Goal: Navigation & Orientation: Find specific page/section

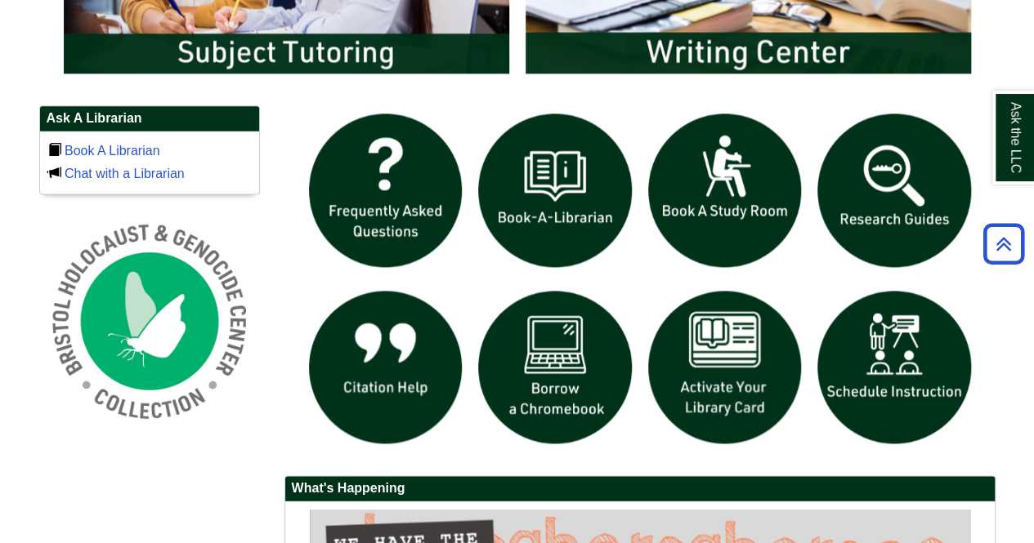
scroll to position [1062, 0]
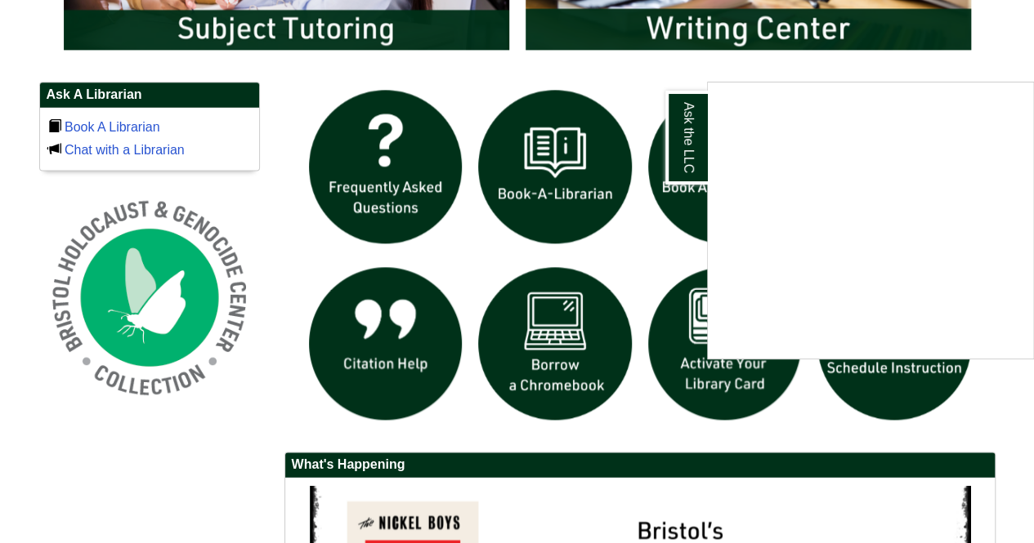
click at [313, 219] on div "Ask the LLC" at bounding box center [517, 271] width 1034 height 543
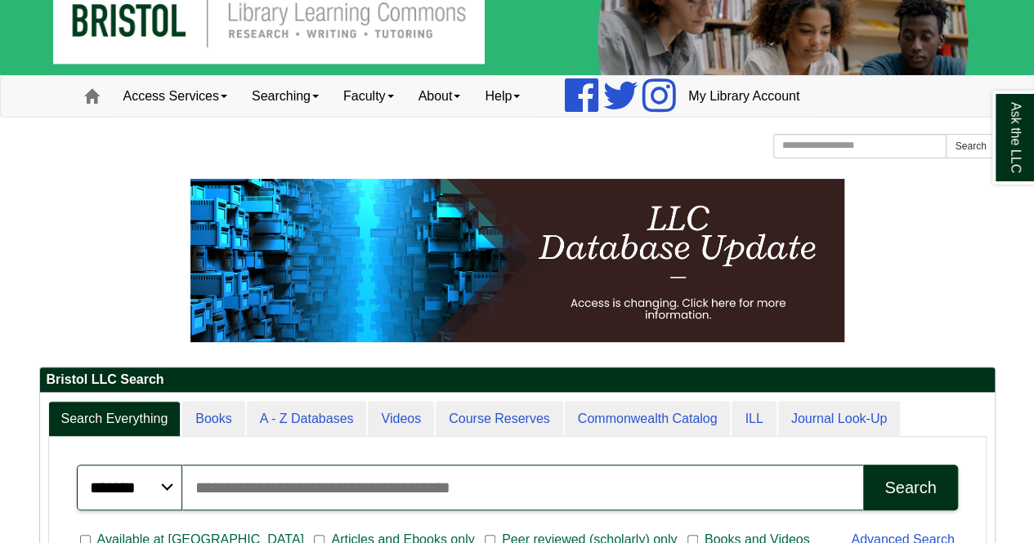
scroll to position [0, 0]
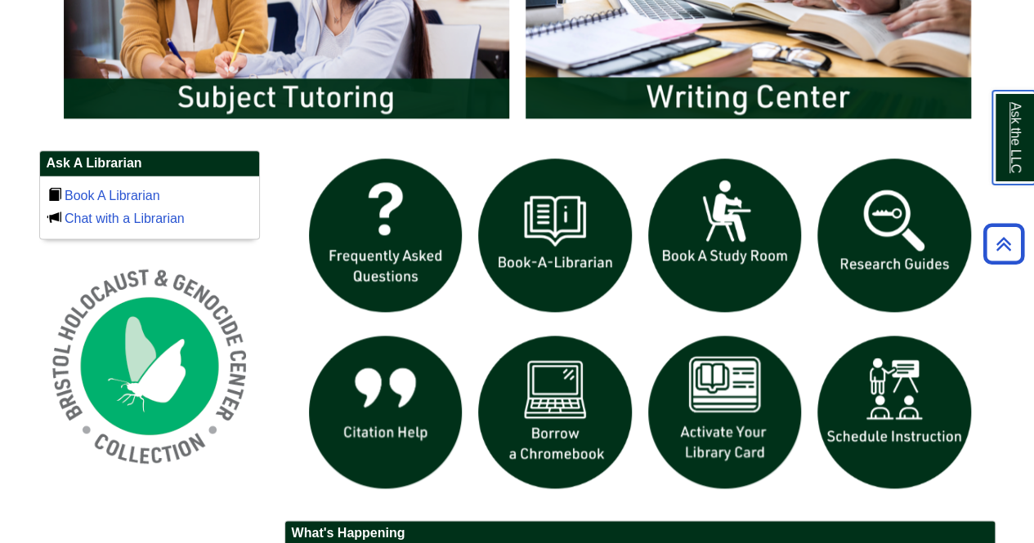
scroll to position [912, 0]
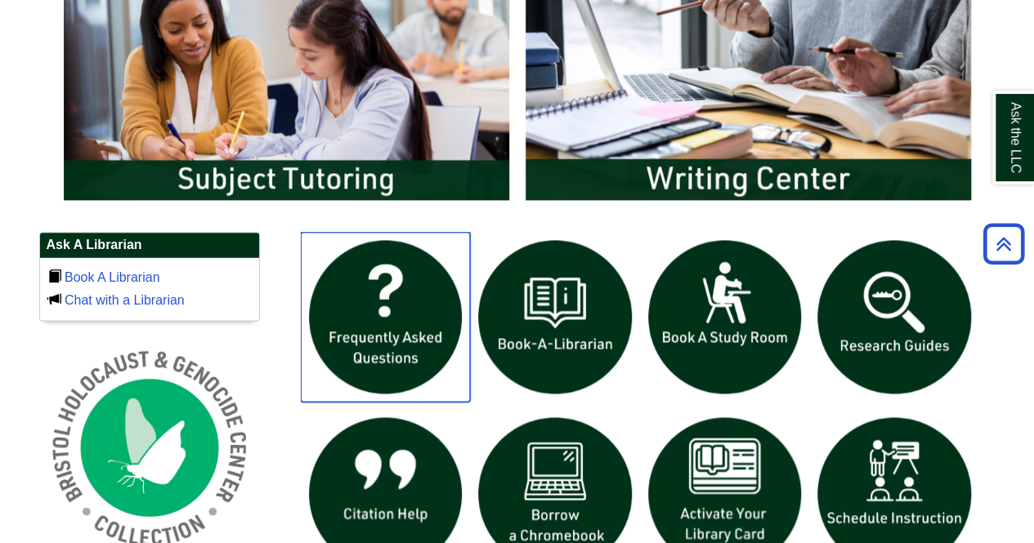
click at [450, 311] on img "slideshow" at bounding box center [386, 317] width 170 height 170
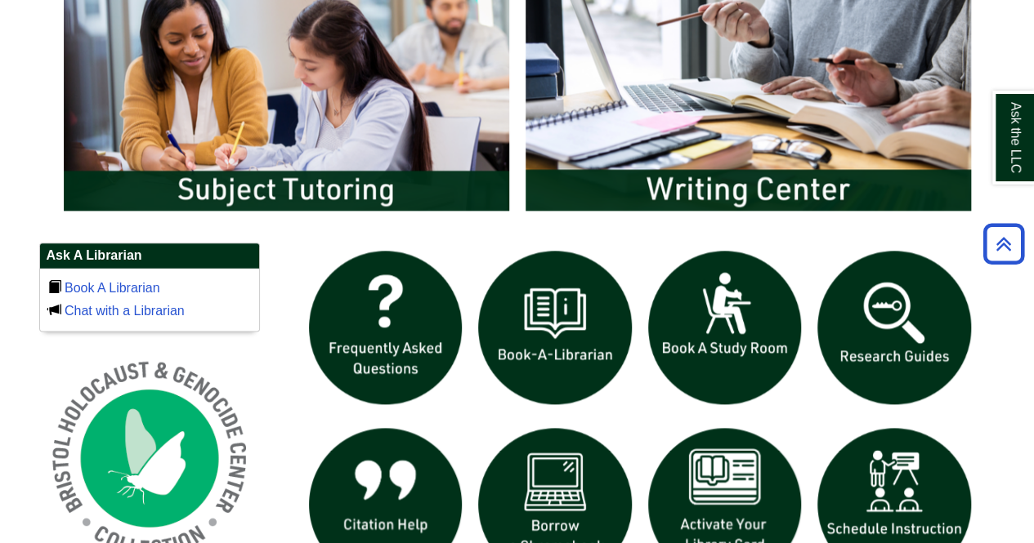
scroll to position [899, 0]
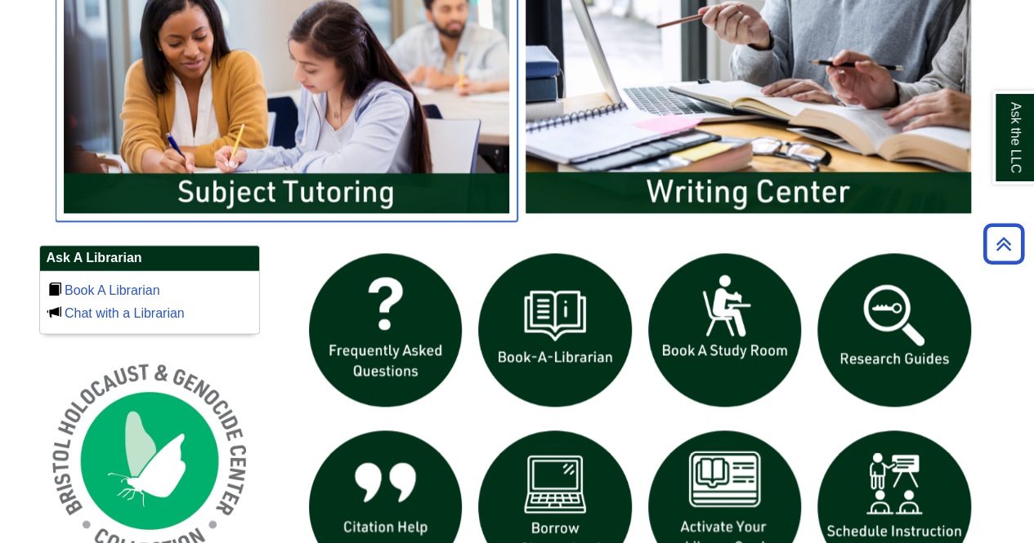
click at [412, 188] on img "slideshow" at bounding box center [287, 97] width 462 height 248
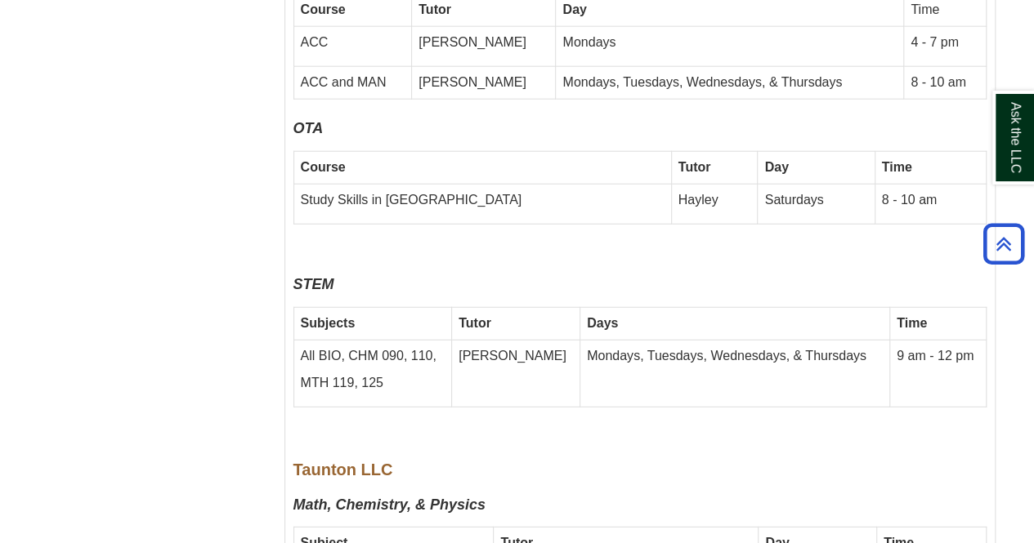
scroll to position [5394, 0]
